Goal: Task Accomplishment & Management: Complete application form

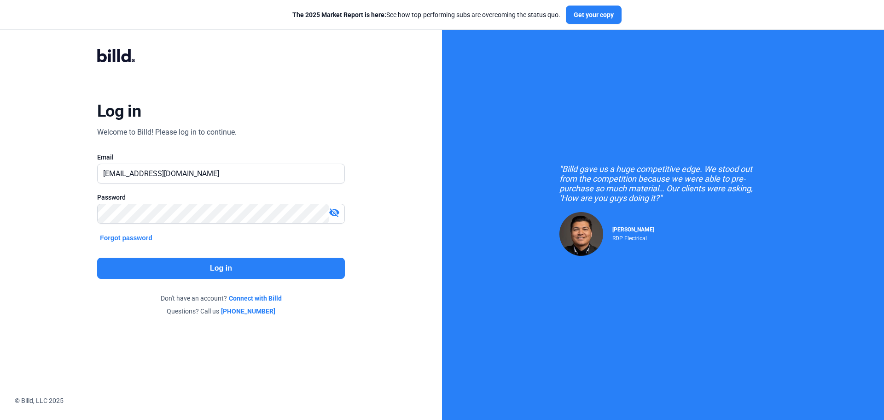
click at [172, 268] on button "Log in" at bounding box center [221, 267] width 248 height 21
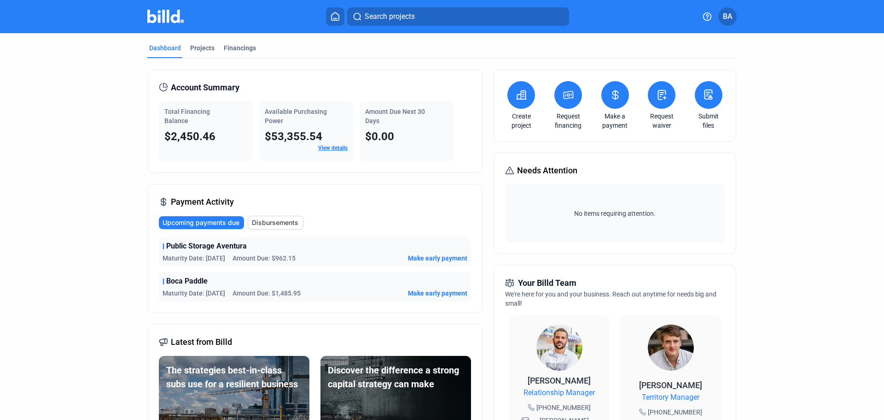
click at [668, 98] on button at bounding box center [662, 95] width 28 height 28
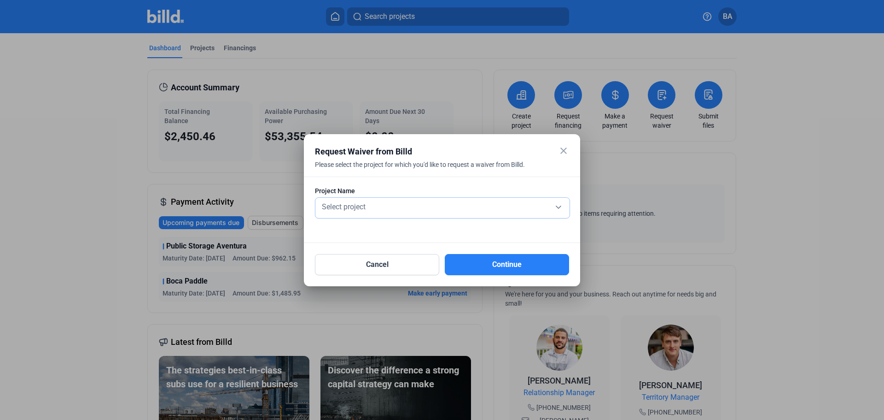
click at [382, 210] on div "Select project" at bounding box center [442, 205] width 245 height 13
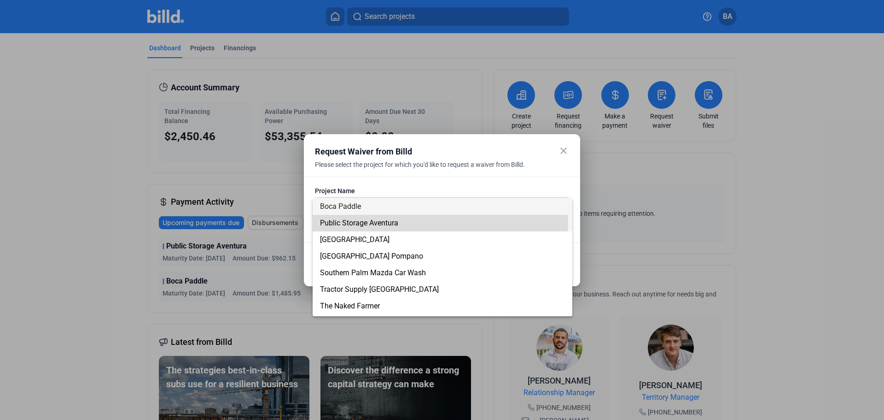
click at [380, 221] on span "Public Storage Aventura" at bounding box center [359, 222] width 78 height 9
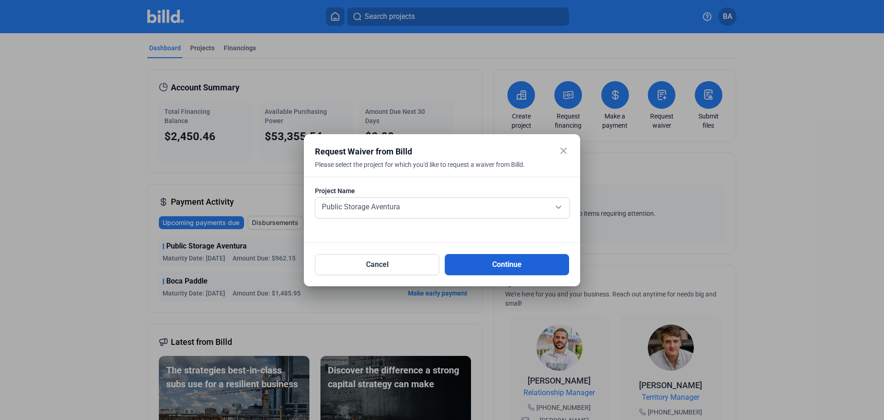
click at [504, 268] on button "Continue" at bounding box center [507, 264] width 124 height 21
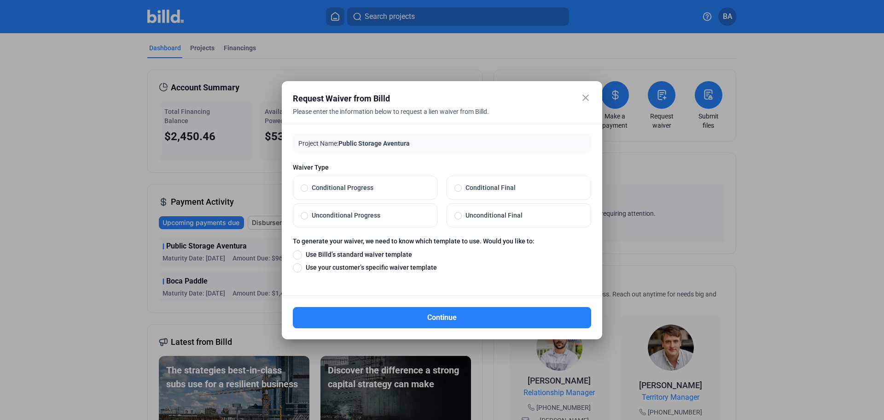
click at [366, 213] on span "Unconditional Progress" at bounding box center [369, 214] width 122 height 9
click at [308, 213] on input "Unconditional Progress" at bounding box center [304, 215] width 7 height 8
radio input "true"
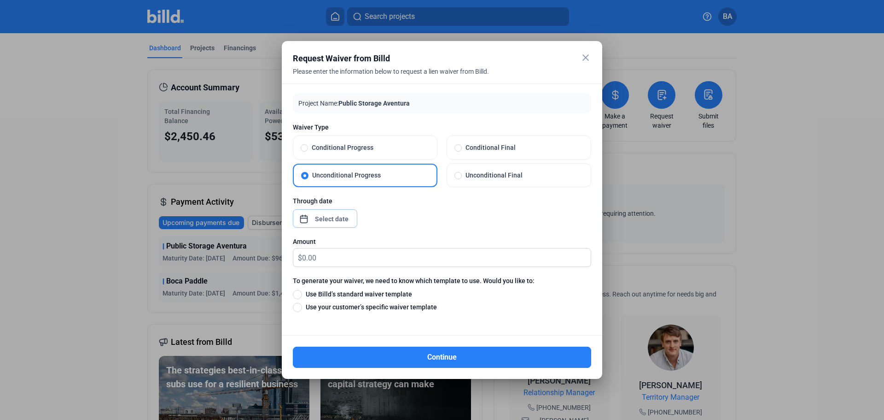
click at [327, 219] on div "close Request Waiver from Billd Please enter the information below to request a…" at bounding box center [442, 210] width 884 height 420
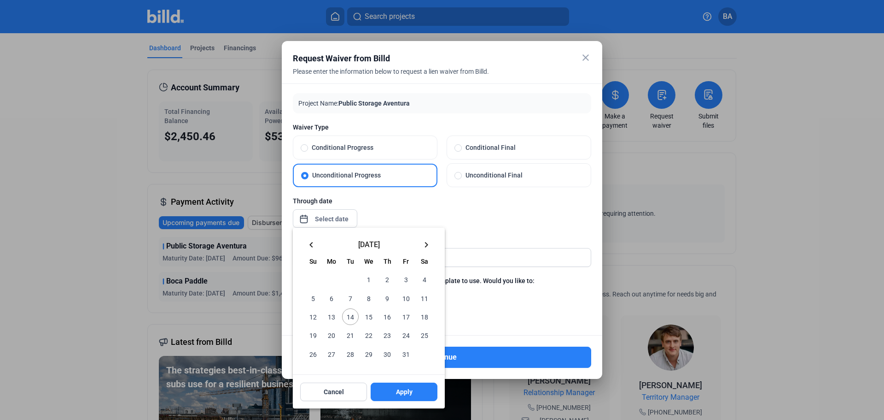
click at [310, 243] on mat-icon "keyboard_arrow_left" at bounding box center [311, 244] width 11 height 11
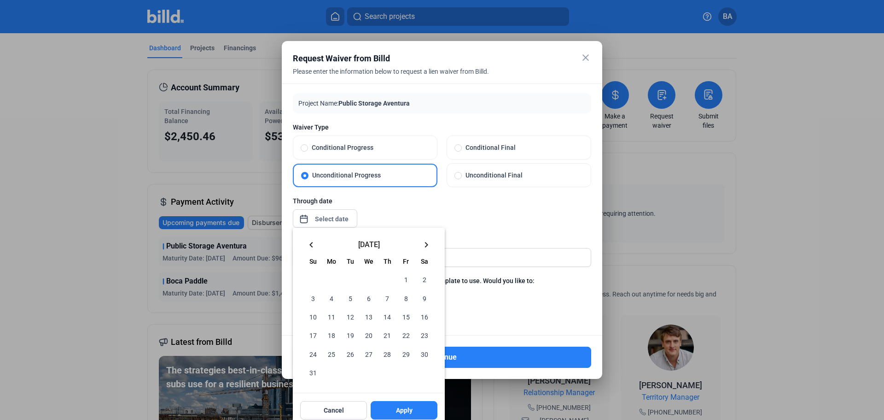
click at [310, 243] on mat-icon "keyboard_arrow_left" at bounding box center [311, 244] width 11 height 11
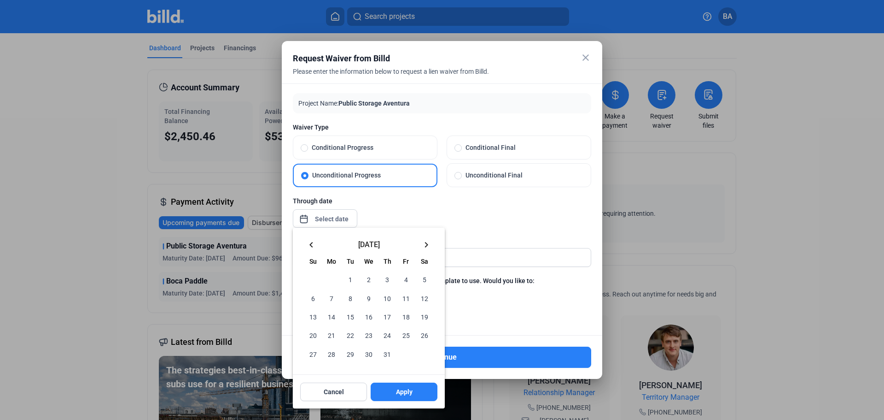
click at [386, 354] on span "31" at bounding box center [387, 353] width 17 height 17
click at [395, 395] on button "Apply" at bounding box center [404, 391] width 67 height 18
type input "[DATE]"
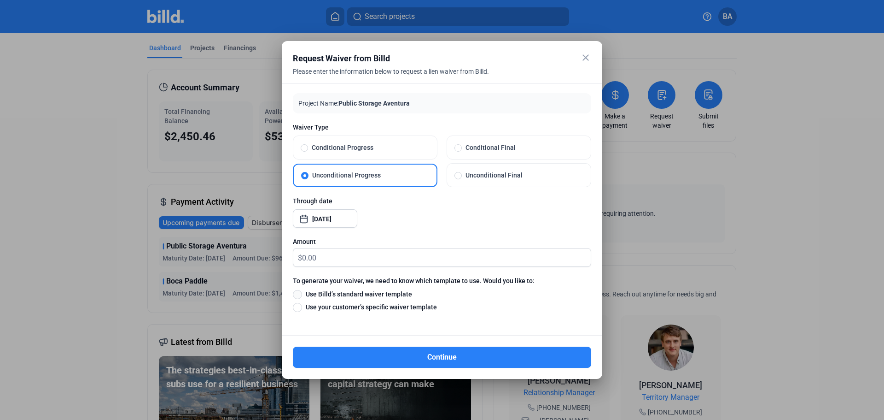
click at [299, 295] on span at bounding box center [297, 294] width 9 height 9
click at [299, 295] on input "Use Billd’s standard waiver template" at bounding box center [297, 294] width 9 height 10
radio input "true"
click at [356, 256] on input "text" at bounding box center [446, 257] width 289 height 18
click at [356, 256] on input "10" at bounding box center [446, 257] width 289 height 18
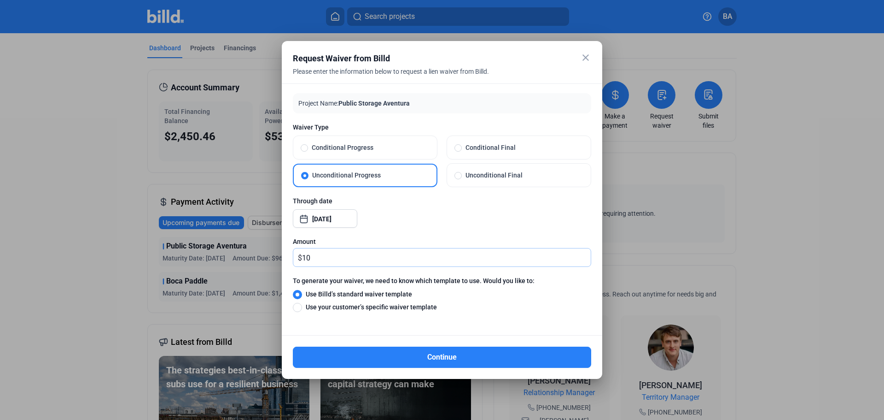
drag, startPoint x: 317, startPoint y: 251, endPoint x: 300, endPoint y: 249, distance: 17.1
click at [300, 249] on div "$ 10" at bounding box center [441, 257] width 297 height 18
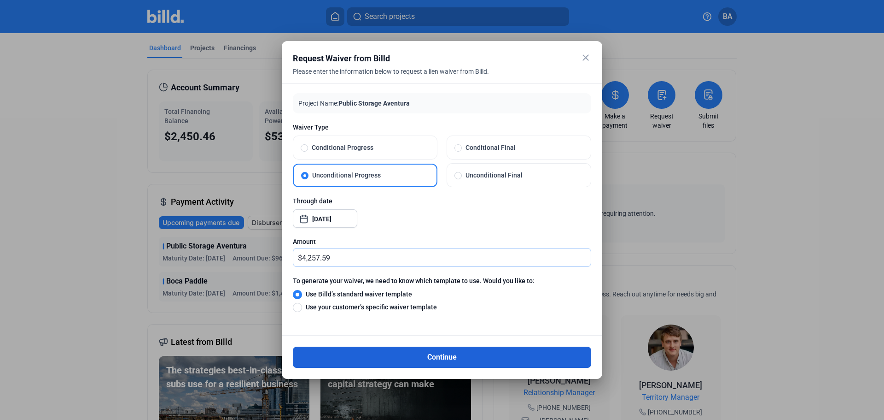
type input "4,257.59"
click at [354, 354] on button "Continue" at bounding box center [442, 356] width 298 height 21
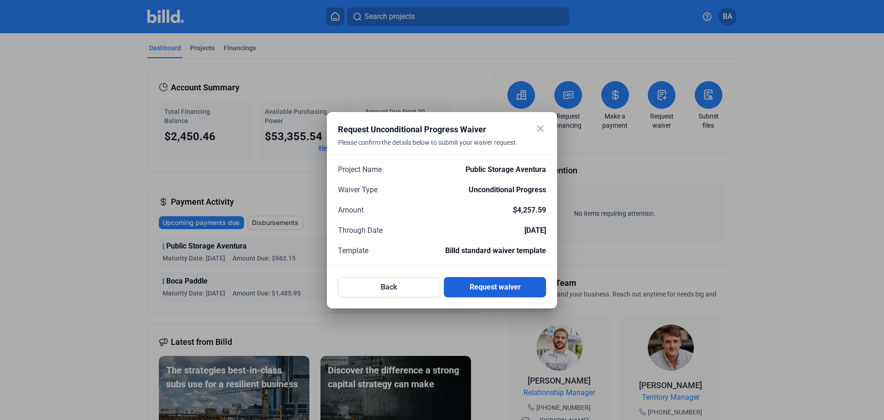
click at [471, 288] on button "Request waiver" at bounding box center [495, 287] width 102 height 20
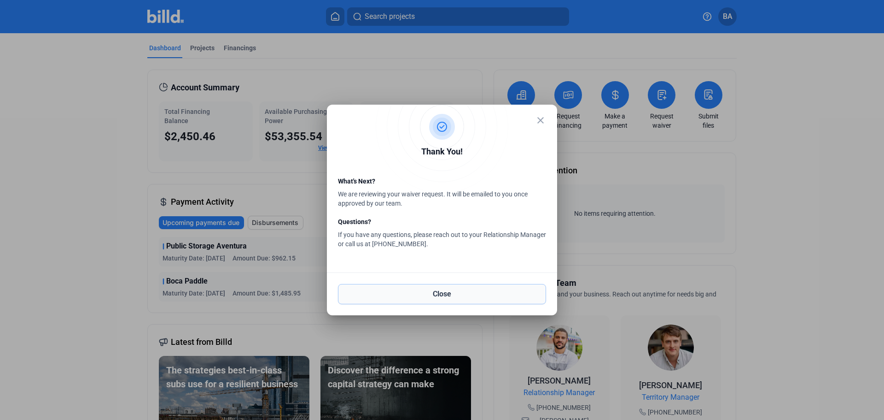
click at [431, 295] on button "Close" at bounding box center [442, 294] width 208 height 20
